Goal: Information Seeking & Learning: Check status

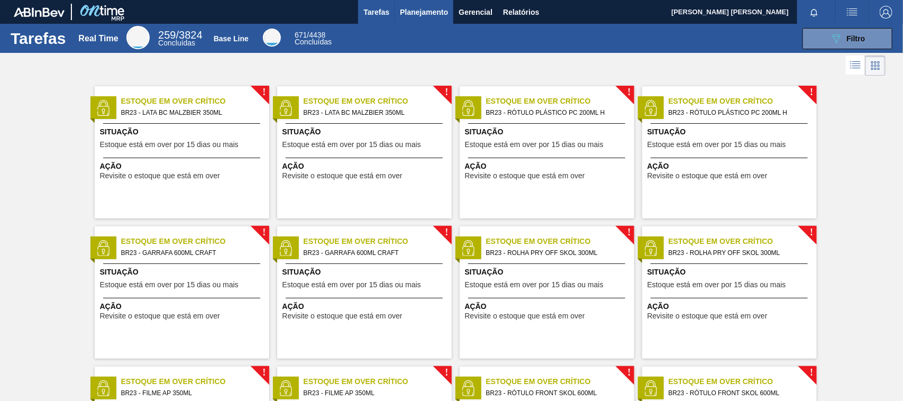
click at [411, 13] on span "Planejamento" at bounding box center [424, 12] width 48 height 13
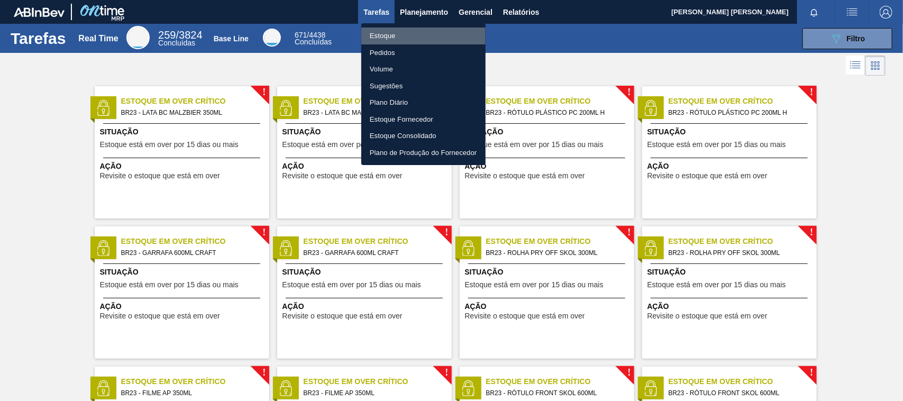
click at [412, 36] on li "Estoque" at bounding box center [423, 35] width 124 height 17
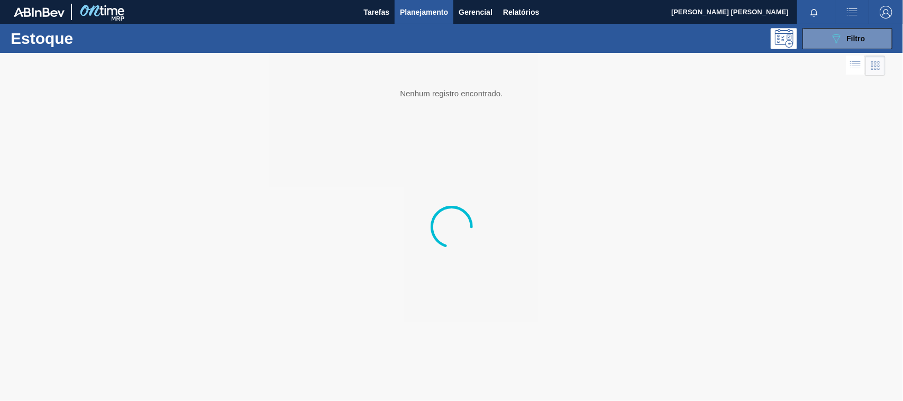
click at [830, 20] on div at bounding box center [816, 12] width 38 height 24
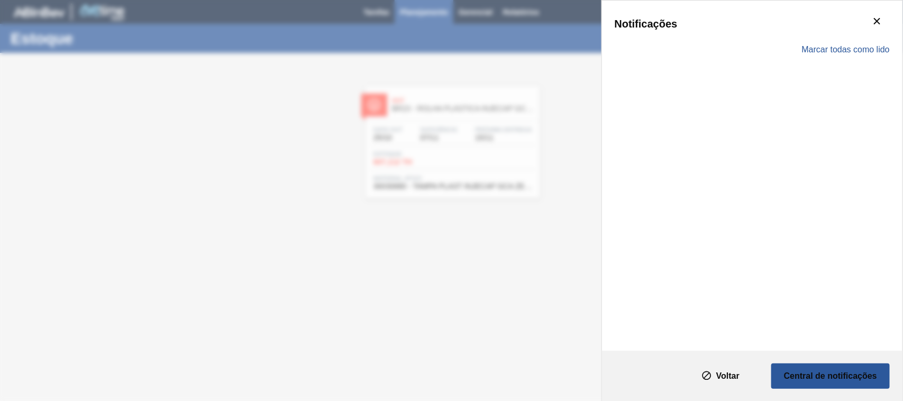
click at [485, 106] on div "Notificações Marcar todas como lido" at bounding box center [451, 200] width 903 height 401
click at [882, 15] on icon "botão de ícone" at bounding box center [876, 21] width 13 height 13
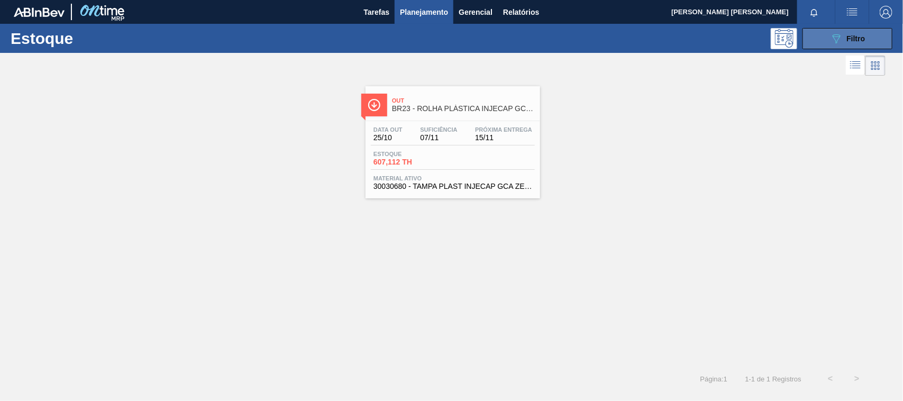
click at [833, 39] on icon "089F7B8B-B2A5-4AFE-B5C0-19BA573D28AC" at bounding box center [836, 38] width 13 height 13
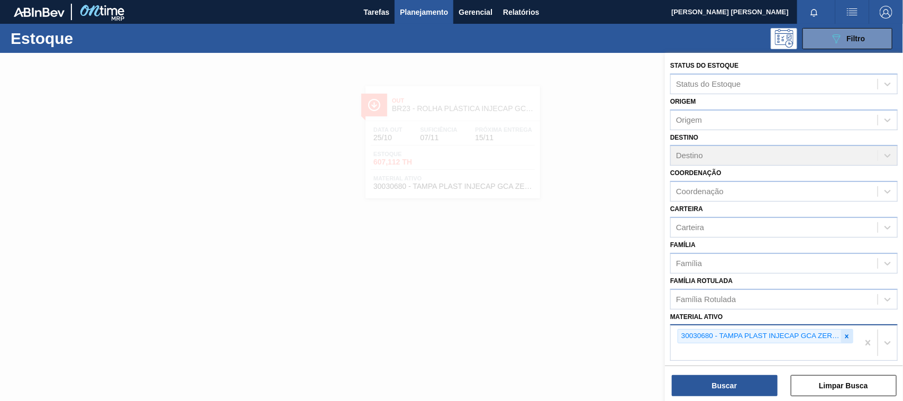
click at [843, 333] on icon at bounding box center [846, 336] width 7 height 7
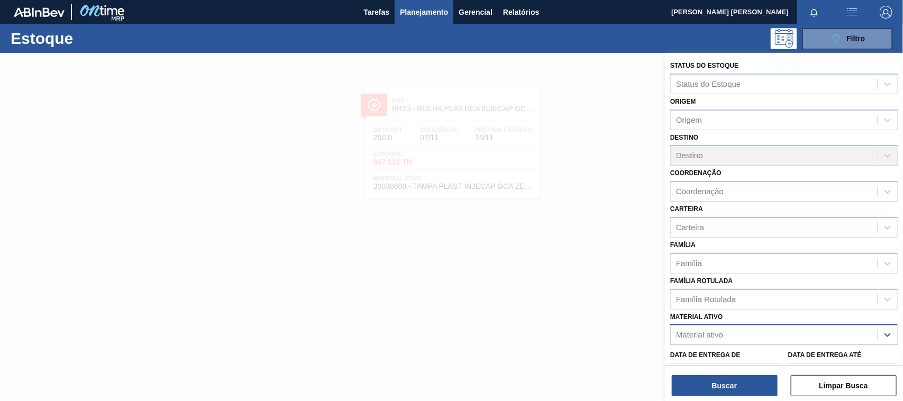
paste ativo "30012772"
type ativo "30012772"
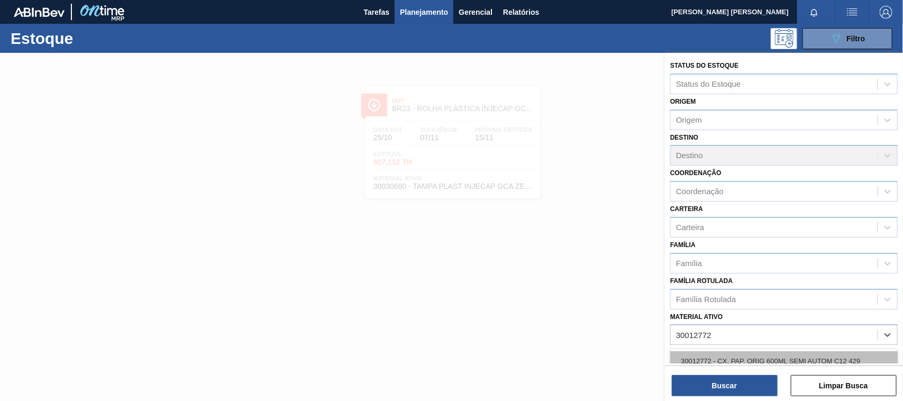
click at [802, 356] on div "30012772 - CX. PAP. ORIG 600ML SEMI AUTOM C12 429" at bounding box center [783, 361] width 227 height 20
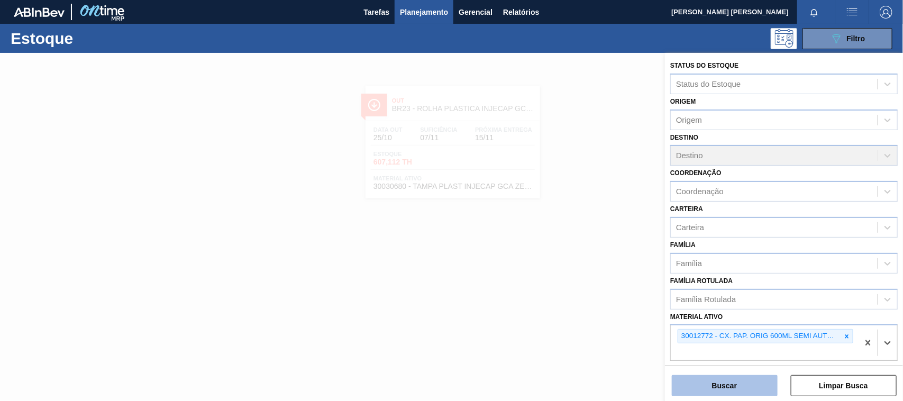
click at [763, 382] on button "Buscar" at bounding box center [725, 385] width 106 height 21
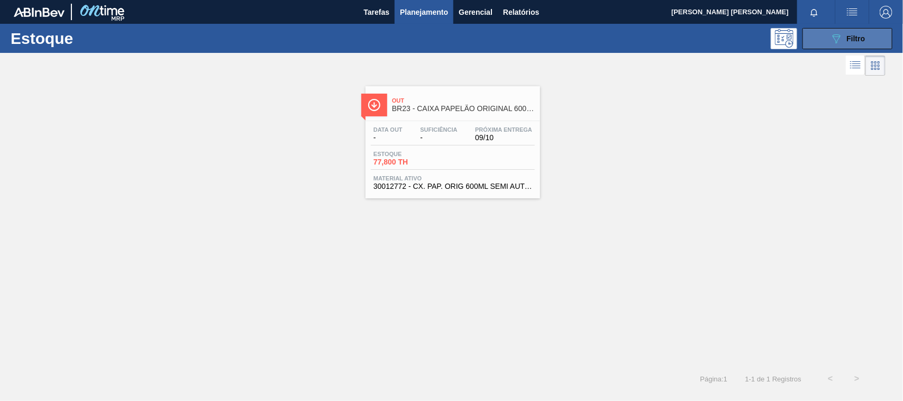
click at [879, 40] on button "089F7B8B-B2A5-4AFE-B5C0-19BA573D28AC Filtro" at bounding box center [847, 38] width 90 height 21
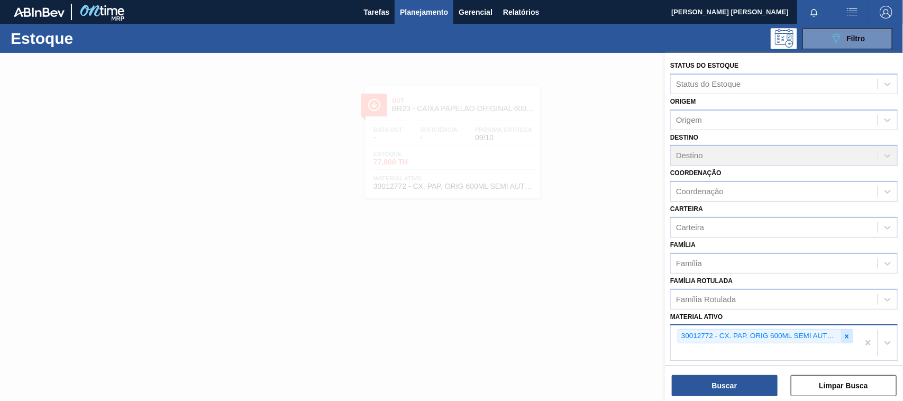
click at [841, 333] on div at bounding box center [847, 335] width 12 height 13
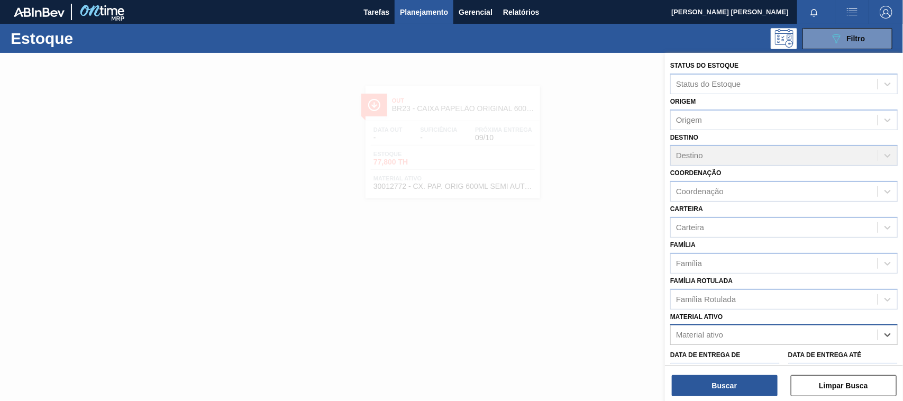
paste ativo "30030680"
type ativo "30030680"
click at [773, 357] on div "30030680 - TAMPA PLAST INJECAP GCA ZERO NIV24" at bounding box center [783, 361] width 227 height 20
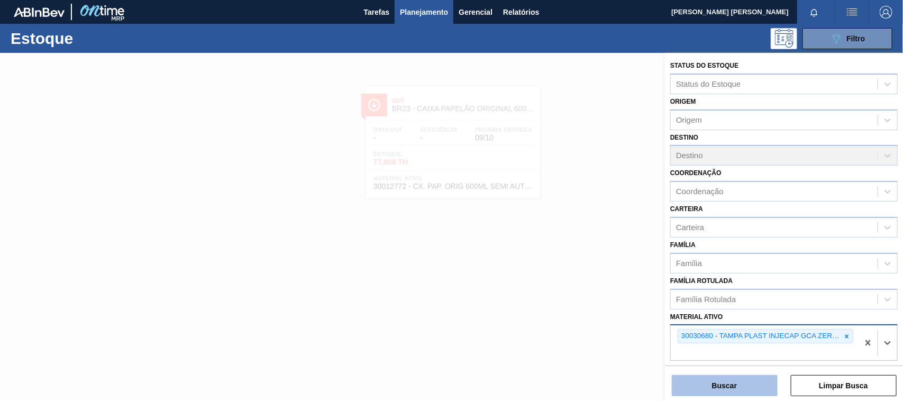
click at [755, 382] on button "Buscar" at bounding box center [725, 385] width 106 height 21
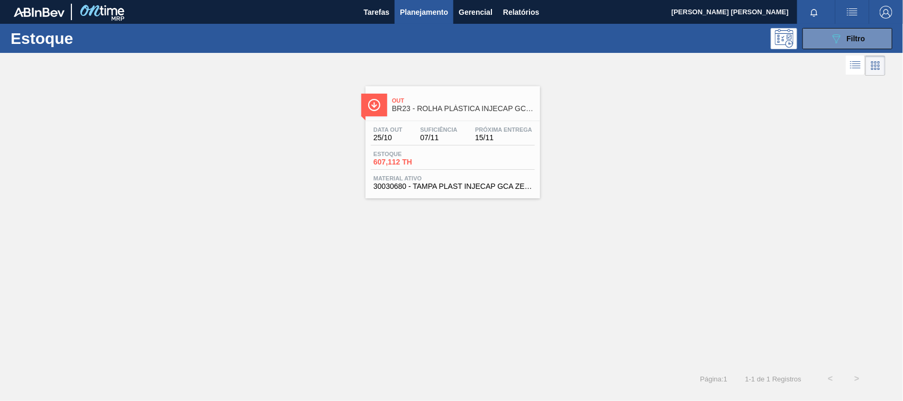
click at [463, 162] on div "Estoque 607,112 TH" at bounding box center [453, 160] width 164 height 19
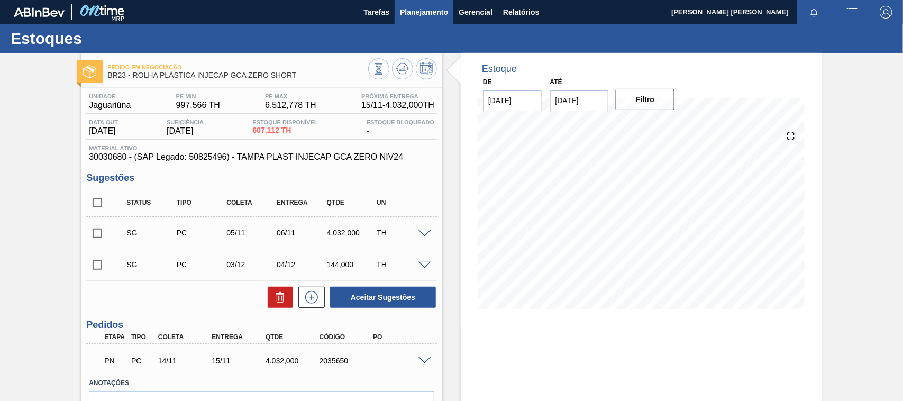
click at [421, 12] on span "Planejamento" at bounding box center [424, 12] width 48 height 13
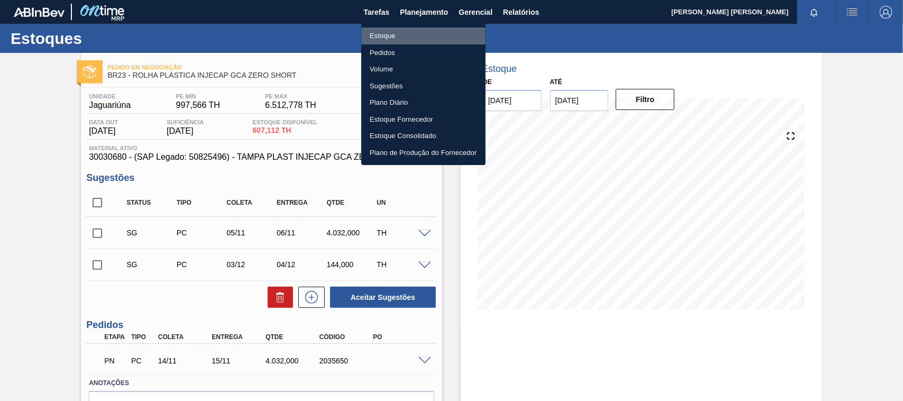
click at [426, 37] on li "Estoque" at bounding box center [423, 35] width 124 height 17
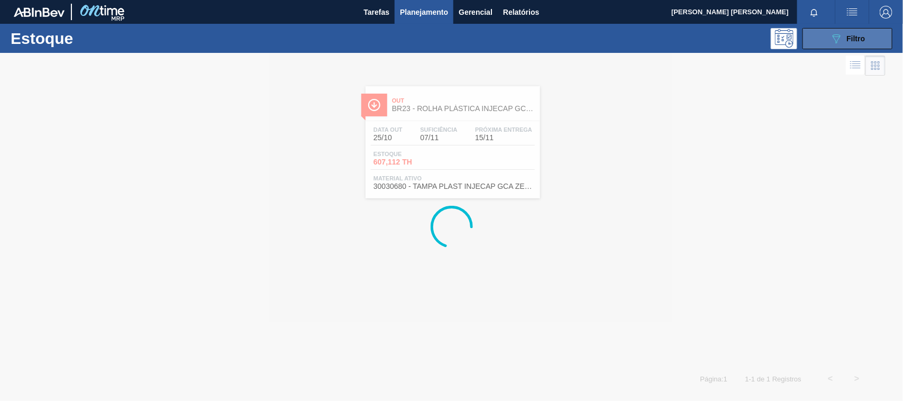
click at [827, 41] on button "089F7B8B-B2A5-4AFE-B5C0-19BA573D28AC Filtro" at bounding box center [847, 38] width 90 height 21
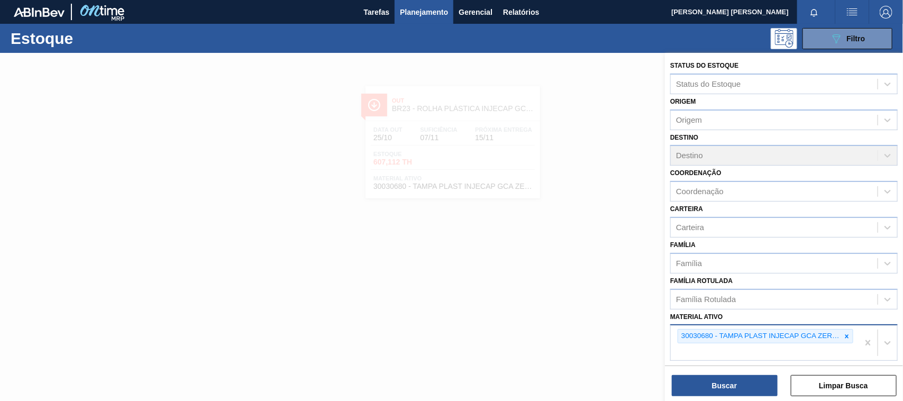
click at [811, 343] on div "30030680 - TAMPA PLAST INJECAP GCA ZERO NIV24" at bounding box center [764, 342] width 188 height 35
click at [847, 333] on icon at bounding box center [846, 336] width 7 height 7
paste ativo "30012745"
type ativo "30012745"
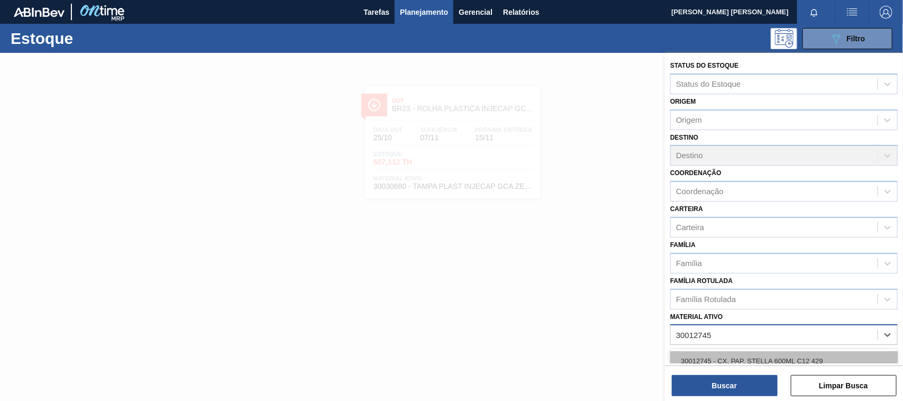
click at [805, 354] on div "30012745 - CX. PAP. STELLA 600ML C12 429" at bounding box center [783, 361] width 227 height 20
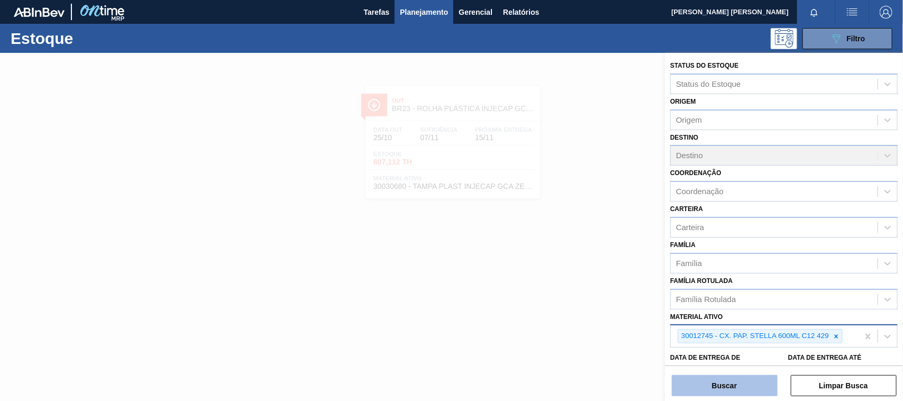
click at [765, 378] on button "Buscar" at bounding box center [725, 385] width 106 height 21
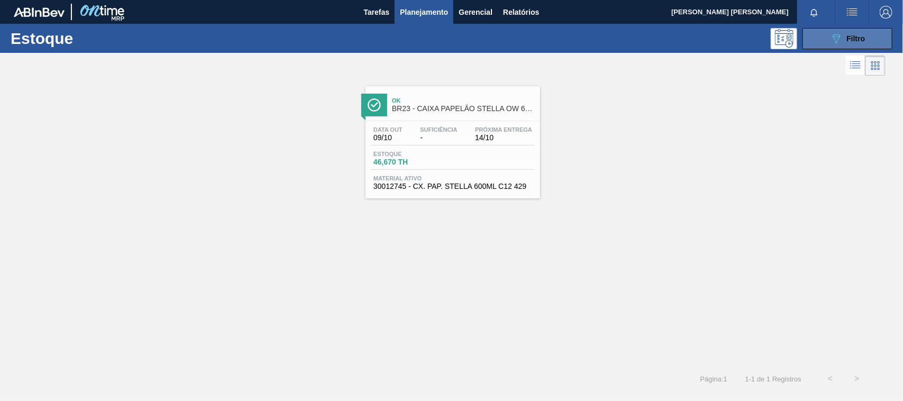
click at [866, 28] on button "089F7B8B-B2A5-4AFE-B5C0-19BA573D28AC Filtro" at bounding box center [847, 38] width 90 height 21
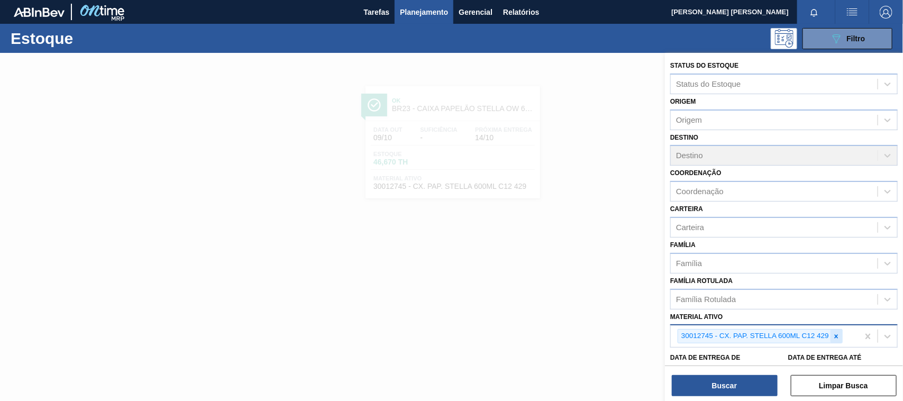
click at [835, 333] on icon at bounding box center [835, 336] width 7 height 7
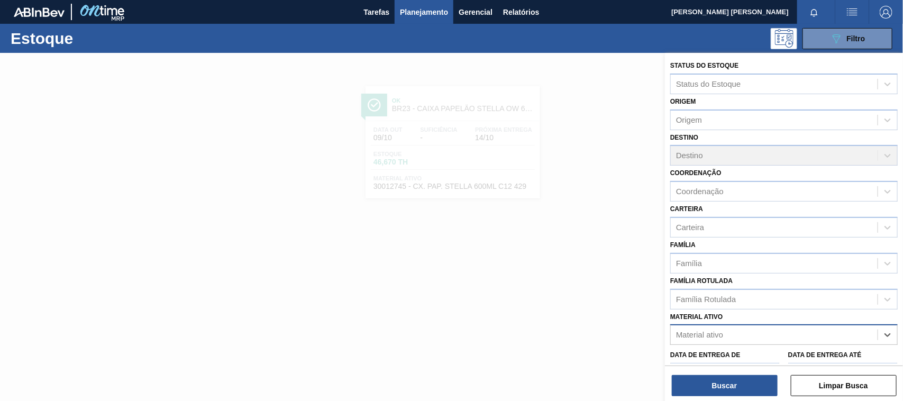
paste ativo "30030072"
type ativo "30030072"
click at [808, 358] on div "30030072 - CX CART STELLA P GOLD 330ML C6 298 NIV23" at bounding box center [783, 361] width 227 height 20
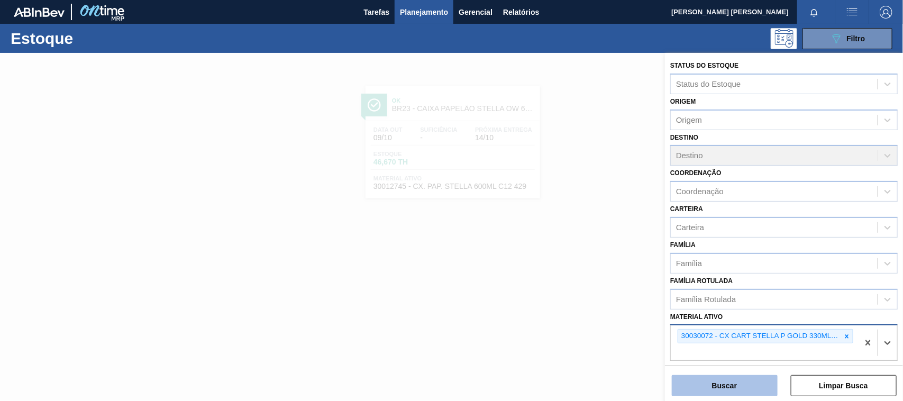
click at [758, 382] on button "Buscar" at bounding box center [725, 385] width 106 height 21
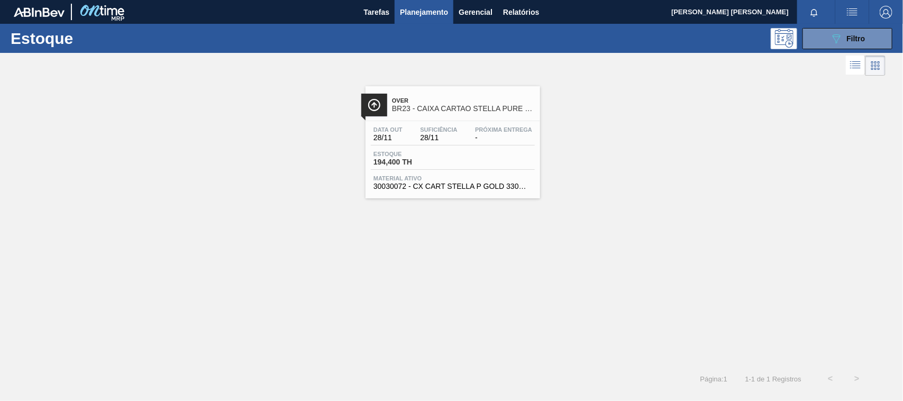
click at [505, 144] on div "Data out 28/11 Suficiência 28/11 Próxima Entrega -" at bounding box center [453, 135] width 164 height 19
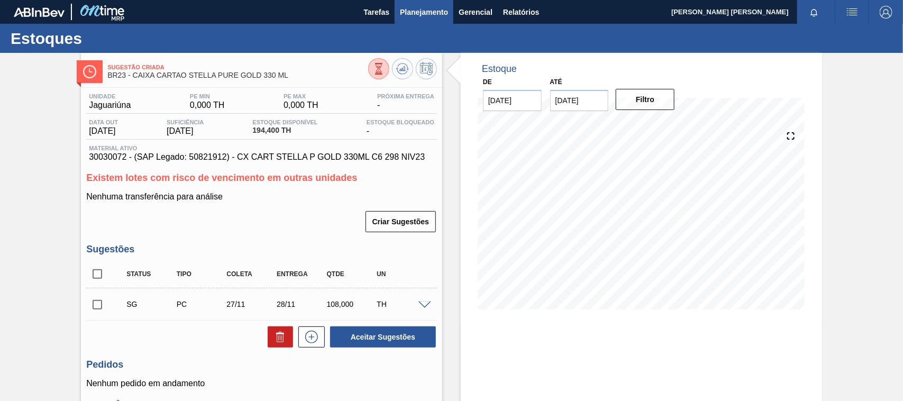
click at [406, 12] on span "Planejamento" at bounding box center [424, 12] width 48 height 13
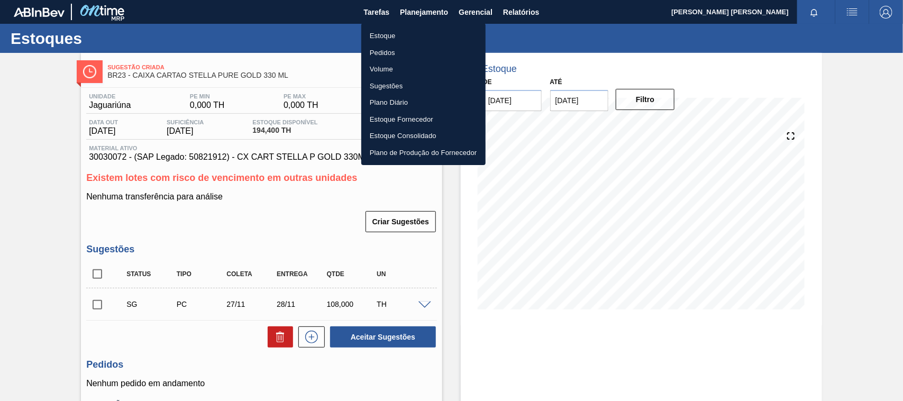
click at [403, 33] on li "Estoque" at bounding box center [423, 35] width 124 height 17
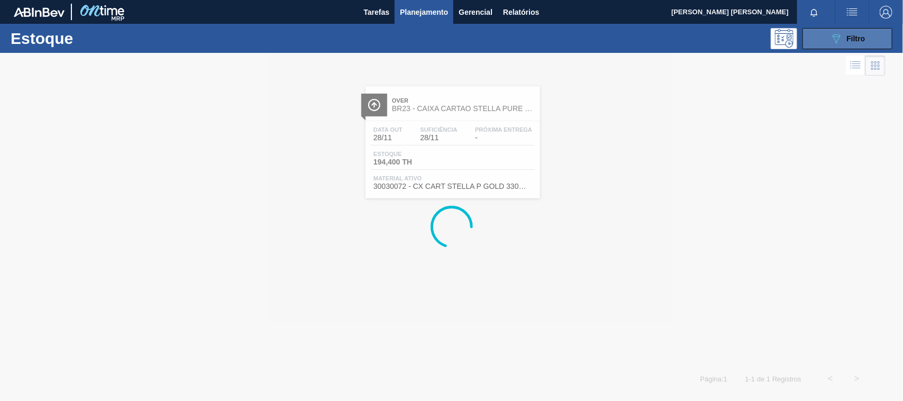
click at [834, 35] on icon "089F7B8B-B2A5-4AFE-B5C0-19BA573D28AC" at bounding box center [836, 38] width 13 height 13
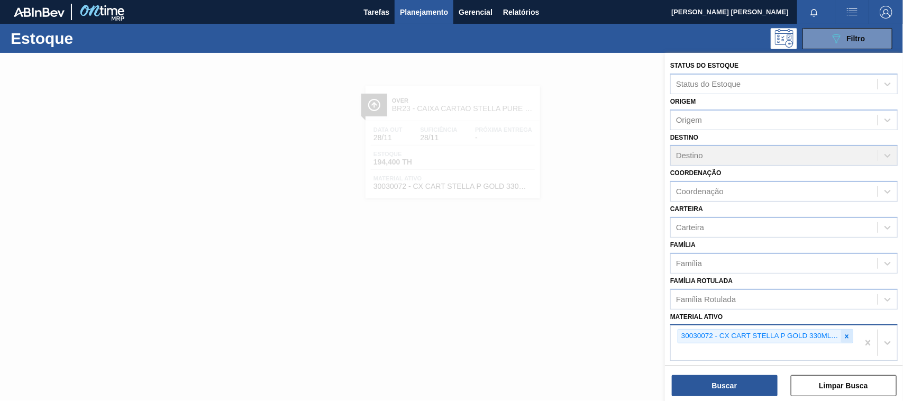
click at [845, 334] on icon at bounding box center [847, 336] width 4 height 4
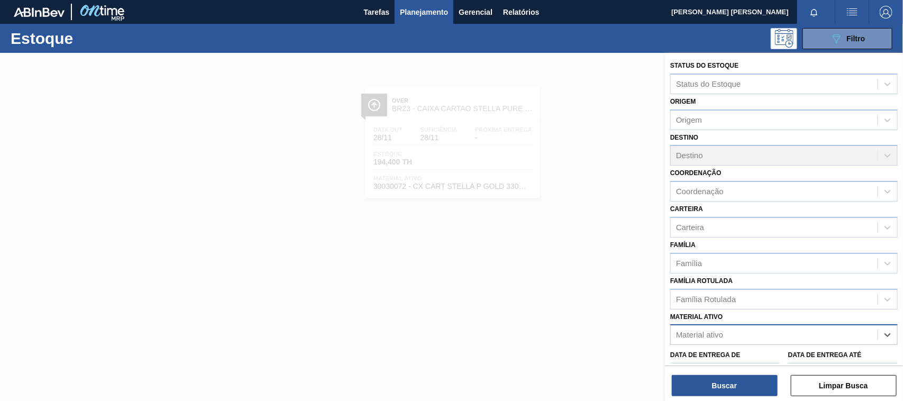
paste ativo "30012600"
type ativo "30012600"
click at [802, 355] on div "30012600 - FILME C. 800X65 SK 269ML MP C15 429" at bounding box center [783, 361] width 227 height 20
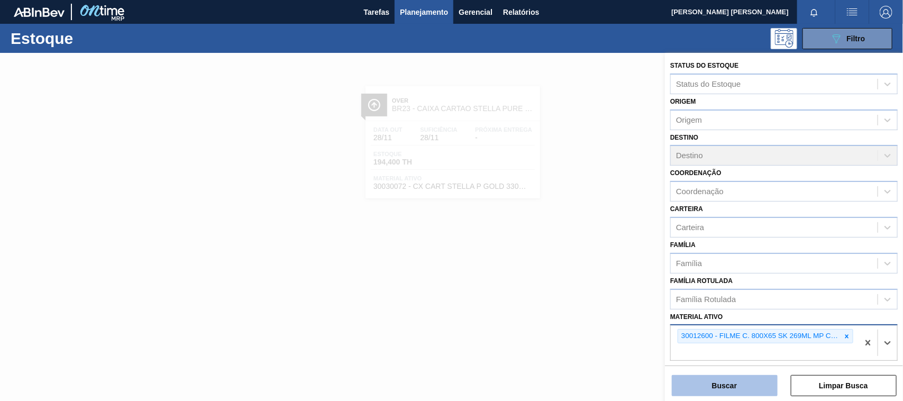
click at [723, 381] on button "Buscar" at bounding box center [725, 385] width 106 height 21
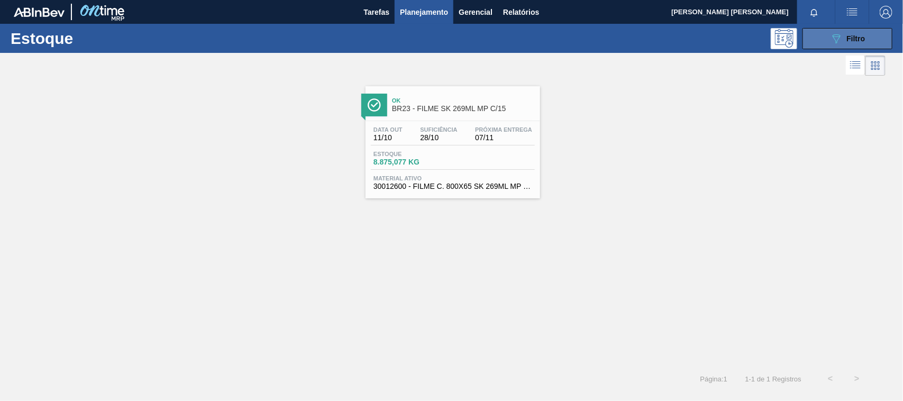
click at [833, 32] on icon "089F7B8B-B2A5-4AFE-B5C0-19BA573D28AC" at bounding box center [836, 38] width 13 height 13
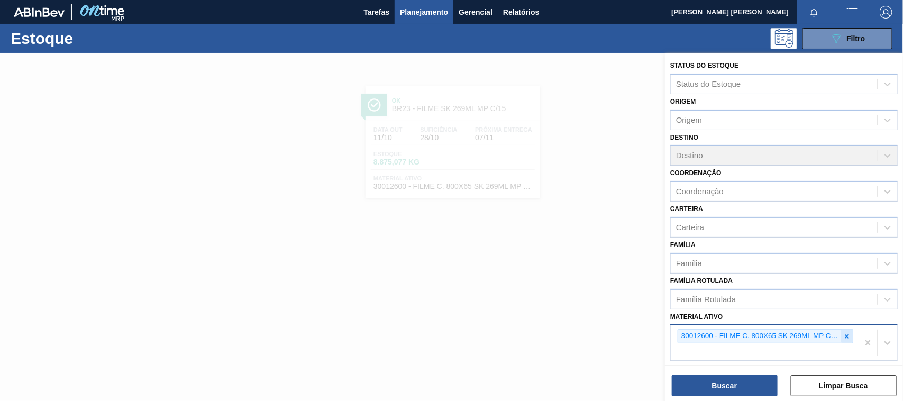
click at [841, 336] on div at bounding box center [847, 335] width 12 height 13
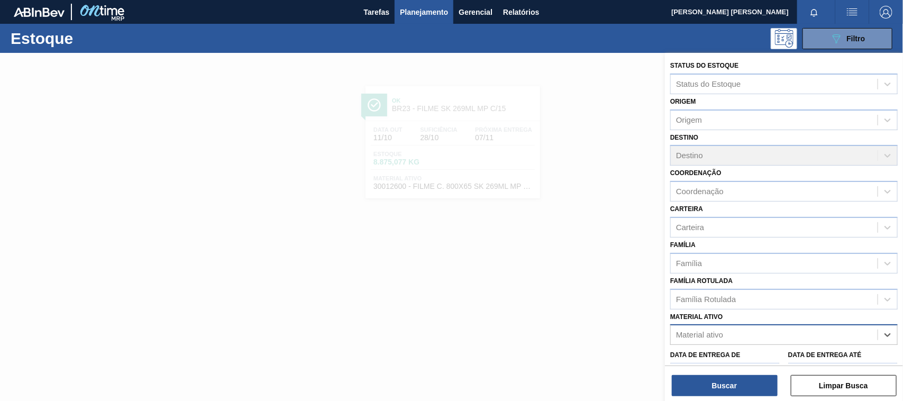
paste ativo "30034200"
type ativo "30034200"
click at [731, 358] on div "30034200 - FILME CONT 770X65 BC ZERO 350 C12 NF25" at bounding box center [783, 361] width 227 height 20
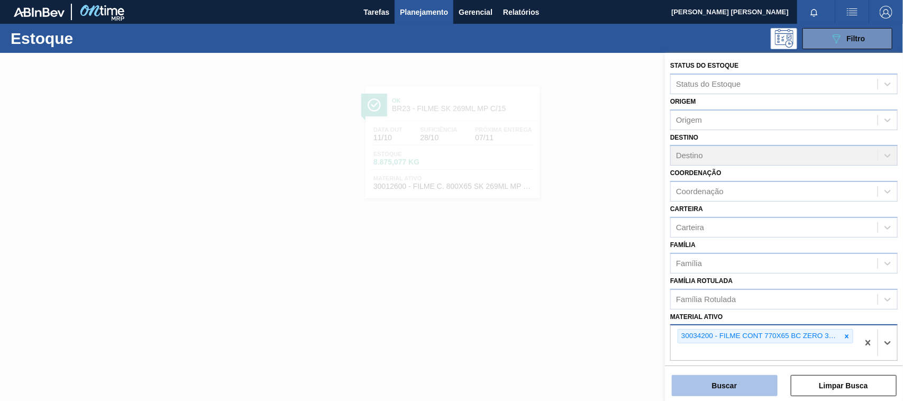
click at [729, 379] on button "Buscar" at bounding box center [725, 385] width 106 height 21
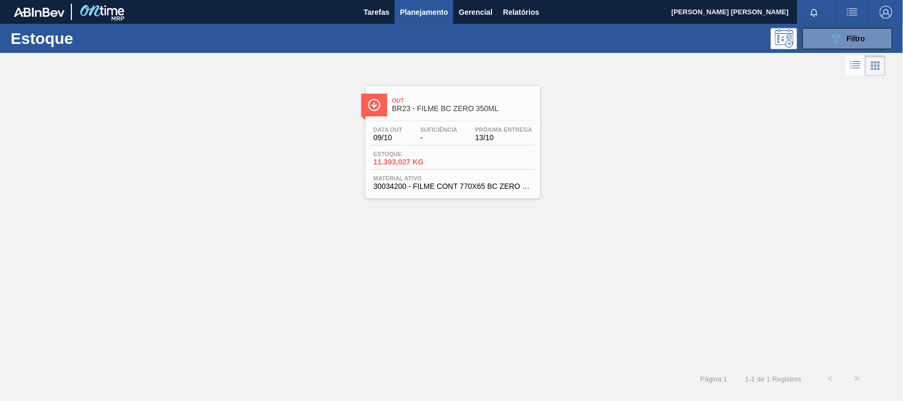
click at [462, 176] on span "Material ativo" at bounding box center [452, 178] width 159 height 6
